Goal: Find specific page/section: Find specific page/section

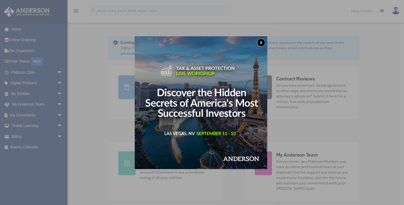
click at [264, 43] on button "x" at bounding box center [261, 42] width 8 height 8
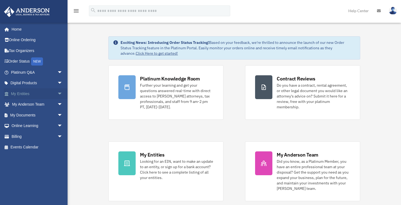
click at [57, 93] on span "arrow_drop_down" at bounding box center [62, 93] width 11 height 11
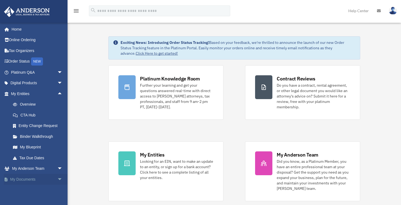
click at [22, 179] on link "My Documents arrow_drop_down" at bounding box center [37, 179] width 67 height 11
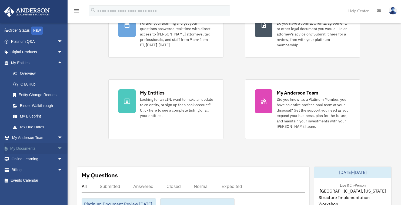
scroll to position [86, 0]
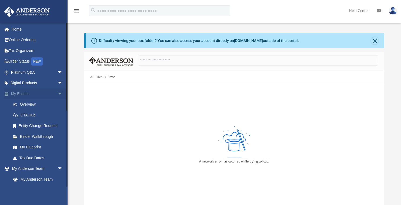
click at [57, 92] on span "arrow_drop_down" at bounding box center [62, 93] width 11 height 11
click at [57, 93] on span "arrow_drop_up" at bounding box center [62, 93] width 11 height 11
click at [36, 105] on link "Overview" at bounding box center [39, 104] width 63 height 11
click at [32, 104] on link "Overview" at bounding box center [39, 104] width 63 height 11
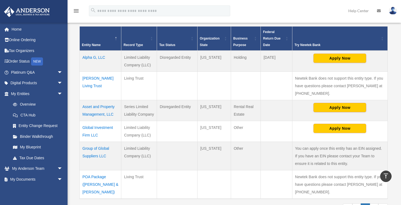
scroll to position [108, 0]
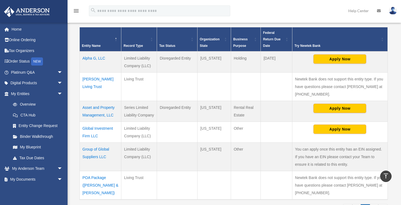
click at [89, 107] on td "Asset and Property Management, LLC" at bounding box center [101, 111] width 42 height 21
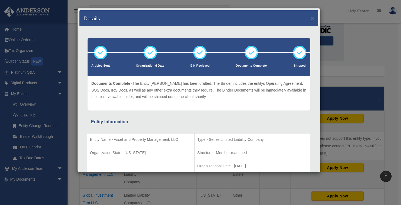
scroll to position [43, 0]
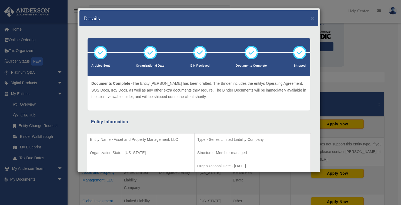
click at [307, 17] on div "Details ×" at bounding box center [198, 18] width 239 height 16
click at [311, 17] on button "×" at bounding box center [313, 18] width 4 height 6
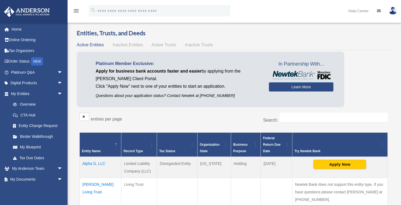
scroll to position [0, 0]
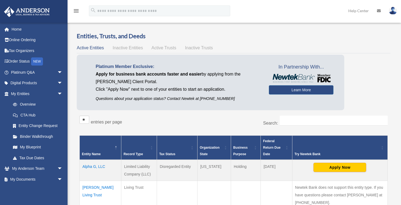
click at [75, 12] on icon "menu" at bounding box center [76, 11] width 6 height 6
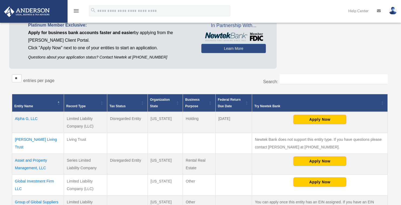
scroll to position [43, 0]
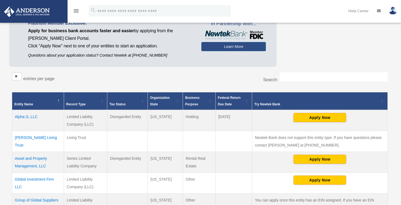
click at [37, 157] on td "Asset and Property Management, LLC" at bounding box center [38, 162] width 52 height 21
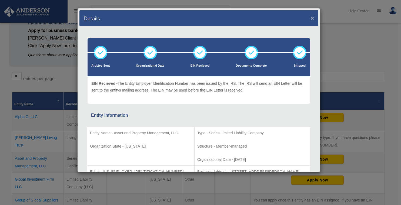
click at [311, 16] on button "×" at bounding box center [313, 18] width 4 height 6
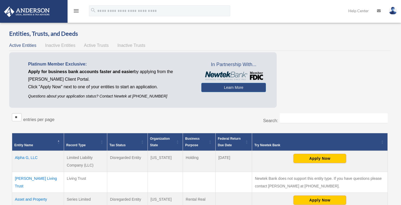
scroll to position [0, 0]
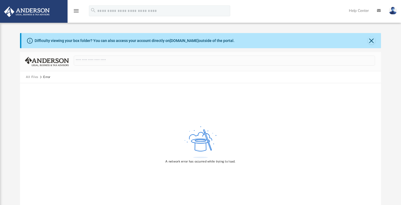
click at [76, 10] on icon "menu" at bounding box center [76, 11] width 6 height 6
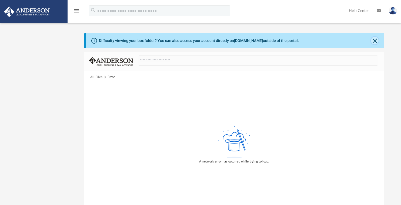
click at [374, 40] on button "Close" at bounding box center [375, 41] width 8 height 8
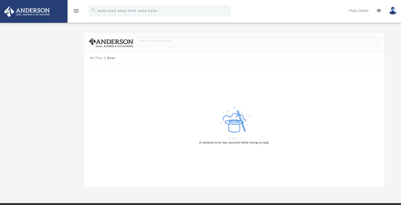
click at [75, 8] on icon "menu" at bounding box center [76, 11] width 6 height 6
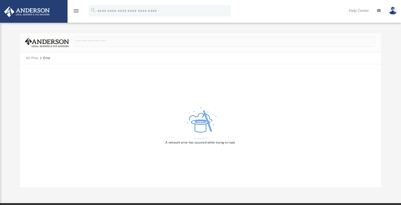
click at [75, 8] on icon "menu" at bounding box center [76, 11] width 6 height 6
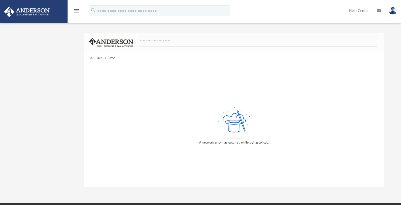
click at [47, 19] on link at bounding box center [34, 11] width 68 height 23
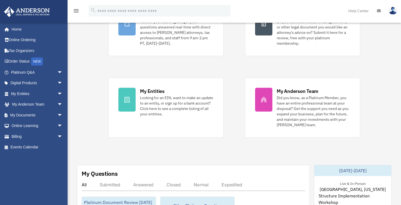
scroll to position [65, 0]
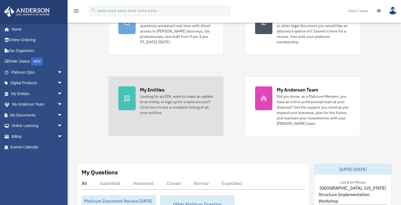
click at [154, 89] on div "My Entities" at bounding box center [152, 89] width 24 height 7
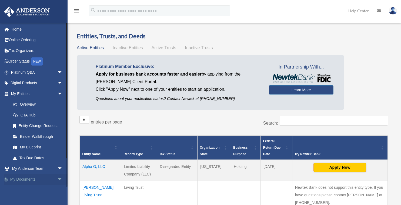
click at [57, 179] on span "arrow_drop_down" at bounding box center [62, 179] width 11 height 11
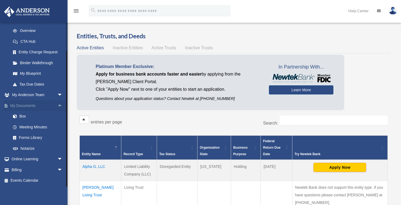
scroll to position [74, 0]
click at [21, 116] on link "Box" at bounding box center [39, 116] width 63 height 11
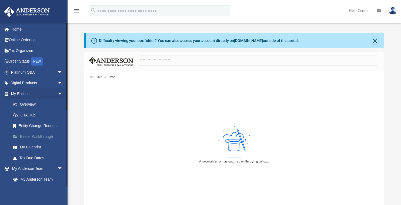
click at [33, 136] on link "Binder Walkthrough" at bounding box center [39, 136] width 63 height 11
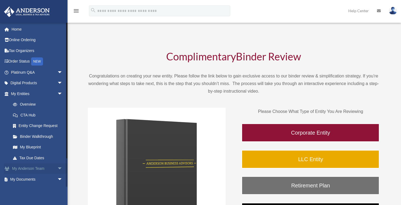
click at [57, 168] on span "arrow_drop_down" at bounding box center [62, 168] width 11 height 11
click at [57, 167] on span "arrow_drop_up" at bounding box center [62, 168] width 11 height 11
click at [57, 178] on span "arrow_drop_down" at bounding box center [62, 179] width 11 height 11
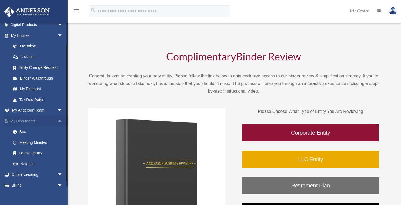
scroll to position [65, 0]
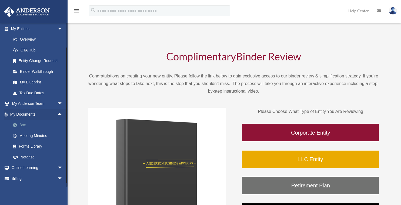
click at [21, 123] on link "Box" at bounding box center [39, 124] width 63 height 11
